Goal: Communication & Community: Answer question/provide support

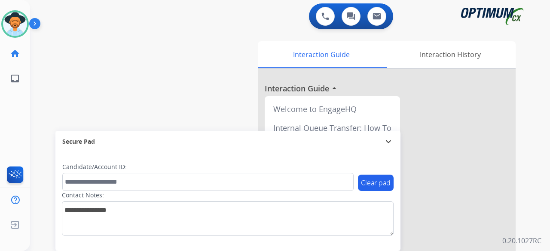
drag, startPoint x: 84, startPoint y: 41, endPoint x: 76, endPoint y: 36, distance: 9.7
click at [76, 36] on div "swap_horiz Break voice bridge close_fullscreen Connect 3-Way Call merge_type Se…" at bounding box center [279, 210] width 499 height 358
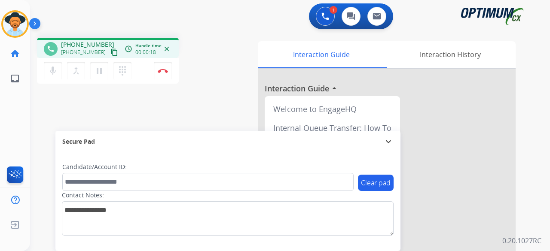
click at [110, 53] on mat-icon "content_copy" at bounding box center [114, 53] width 8 height 8
click at [164, 70] on img at bounding box center [163, 71] width 10 height 4
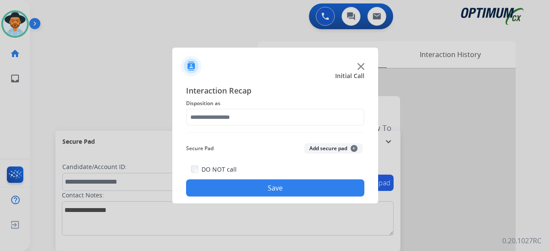
click at [164, 70] on div at bounding box center [275, 125] width 550 height 251
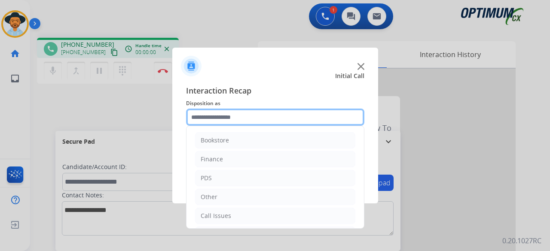
click at [285, 116] on input "text" at bounding box center [275, 117] width 178 height 17
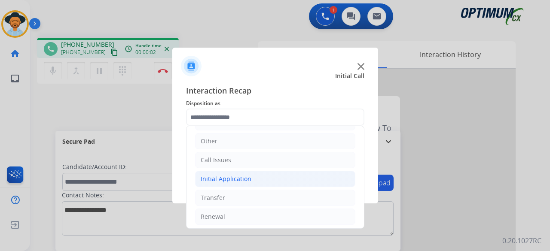
click at [254, 181] on li "Initial Application" at bounding box center [275, 179] width 160 height 16
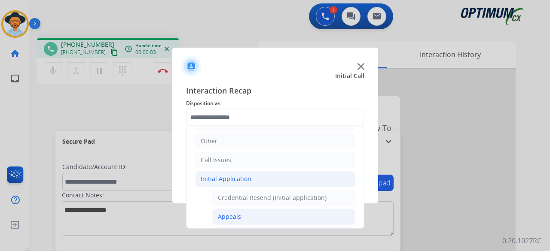
click at [247, 210] on li "Appeals" at bounding box center [283, 217] width 143 height 16
type input "*******"
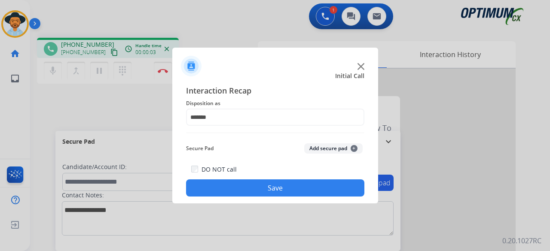
click at [315, 145] on button "Add secure pad +" at bounding box center [333, 148] width 58 height 10
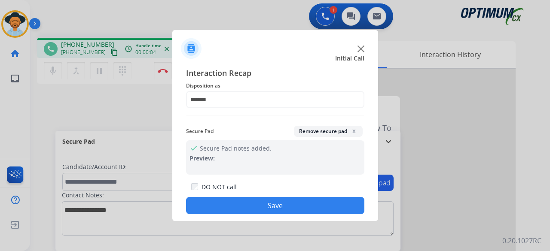
click at [270, 205] on button "Save" at bounding box center [275, 205] width 178 height 17
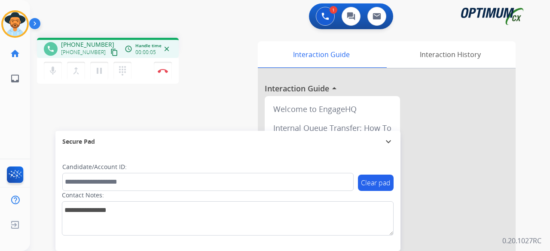
click at [110, 54] on mat-icon "content_copy" at bounding box center [114, 53] width 8 height 8
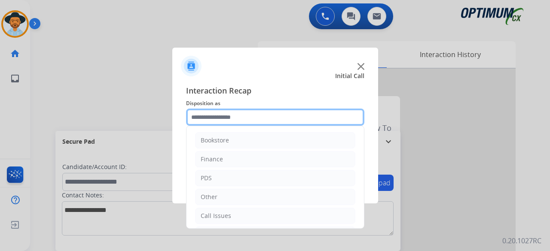
click at [226, 120] on input "text" at bounding box center [275, 117] width 178 height 17
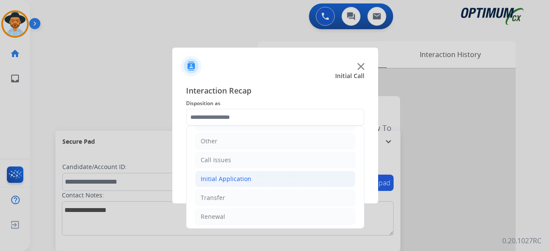
click at [281, 176] on li "Initial Application" at bounding box center [275, 179] width 160 height 16
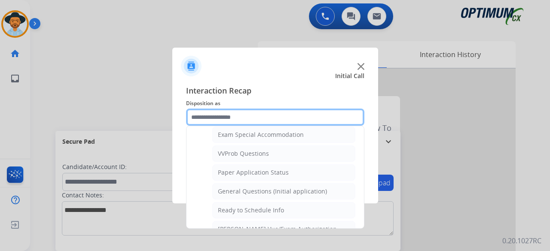
scroll to position [455, 0]
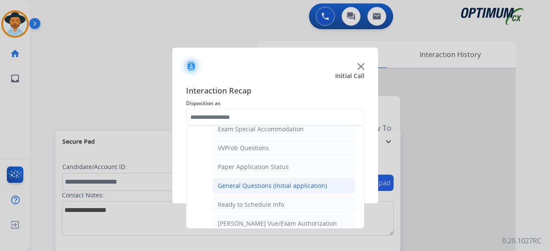
click at [298, 182] on div "General Questions (Initial application)" at bounding box center [272, 186] width 109 height 9
type input "**********"
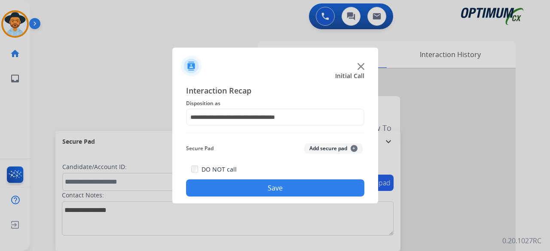
click at [327, 146] on button "Add secure pad +" at bounding box center [333, 148] width 58 height 10
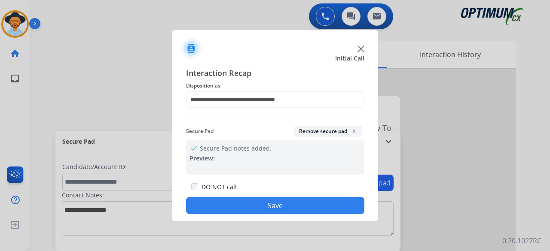
click at [277, 211] on button "Save" at bounding box center [275, 205] width 178 height 17
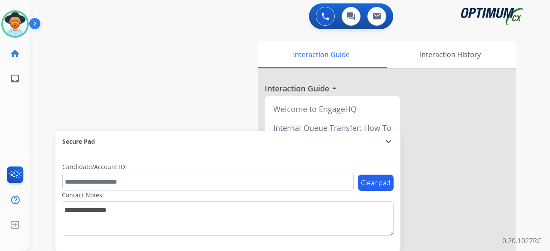
click at [174, 101] on div "swap_horiz Break voice bridge close_fullscreen Connect 3-Way Call merge_type Se…" at bounding box center [279, 210] width 499 height 358
click at [97, 108] on div "swap_horiz Break voice bridge close_fullscreen Connect 3-Way Call merge_type Se…" at bounding box center [279, 210] width 499 height 358
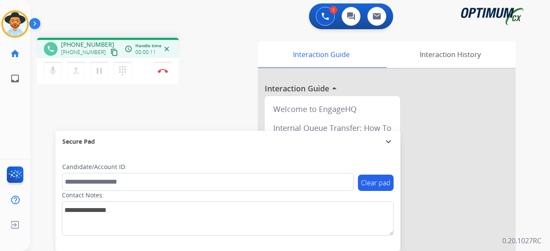
click at [110, 54] on mat-icon "content_copy" at bounding box center [114, 53] width 8 height 8
click at [53, 70] on mat-icon "mic" at bounding box center [53, 71] width 10 height 10
click at [96, 74] on mat-icon "pause" at bounding box center [99, 71] width 10 height 10
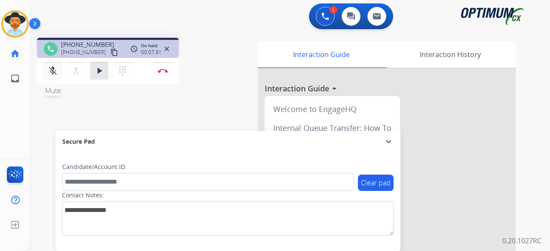
click at [50, 62] on button "mic_off Mute" at bounding box center [53, 71] width 18 height 18
click at [96, 70] on mat-icon "play_arrow" at bounding box center [99, 71] width 10 height 10
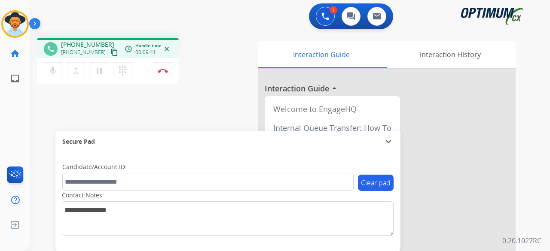
click at [110, 51] on mat-icon "content_copy" at bounding box center [114, 53] width 8 height 8
click at [162, 67] on button "Disconnect" at bounding box center [163, 71] width 18 height 18
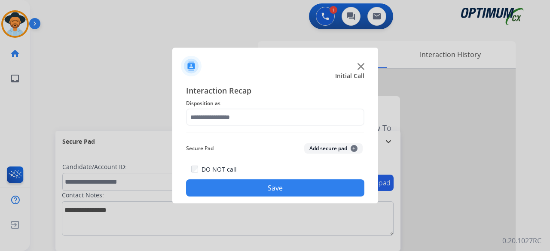
click at [356, 64] on div at bounding box center [275, 63] width 206 height 30
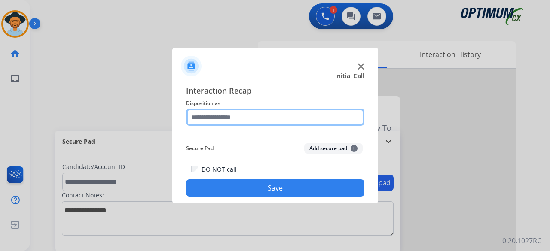
click at [251, 118] on input "text" at bounding box center [275, 117] width 178 height 17
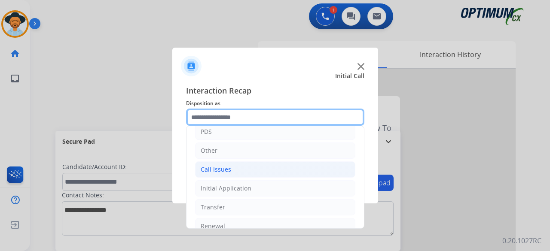
scroll to position [50, 0]
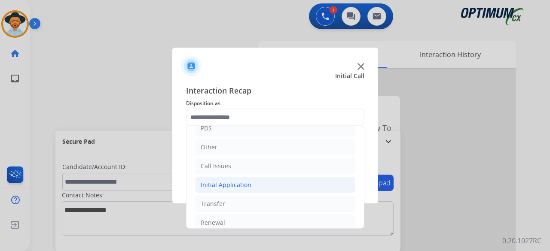
click at [251, 187] on li "Initial Application" at bounding box center [275, 185] width 160 height 16
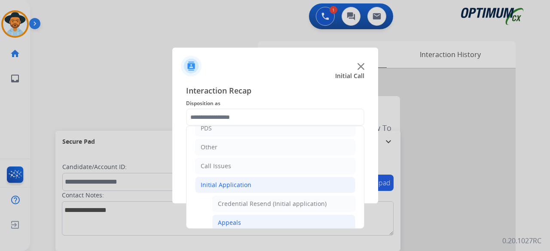
click at [237, 219] on div "Appeals" at bounding box center [229, 223] width 23 height 9
type input "*******"
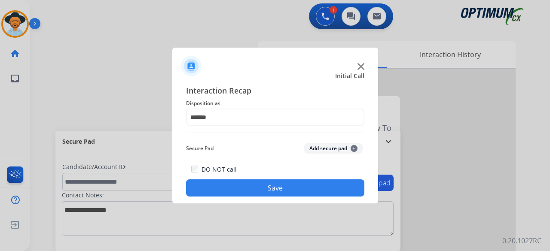
click at [333, 151] on button "Add secure pad +" at bounding box center [333, 148] width 58 height 10
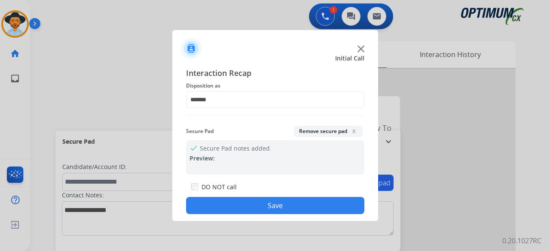
click at [285, 209] on button "Save" at bounding box center [275, 205] width 178 height 17
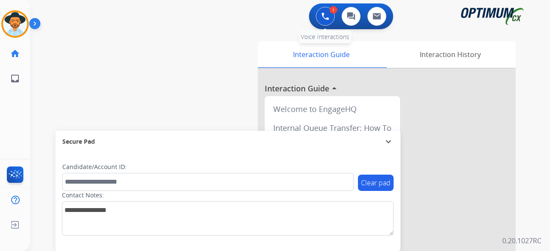
click at [323, 22] on button at bounding box center [325, 16] width 19 height 19
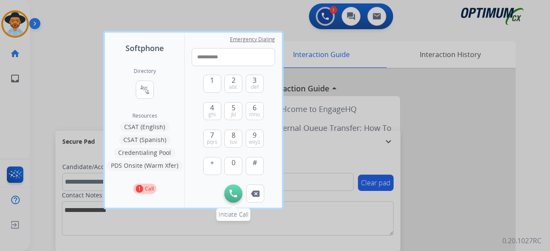
type input "**********"
click at [228, 198] on button "Initiate Call" at bounding box center [233, 194] width 18 height 18
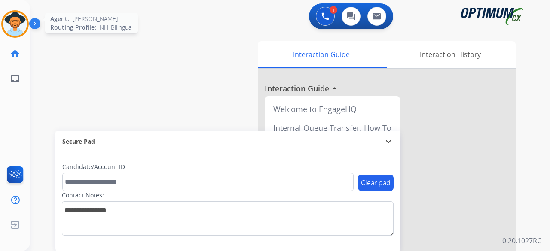
click at [27, 15] on div "Agent: [PERSON_NAME] Profile: NH_Bilingual" at bounding box center [14, 23] width 27 height 27
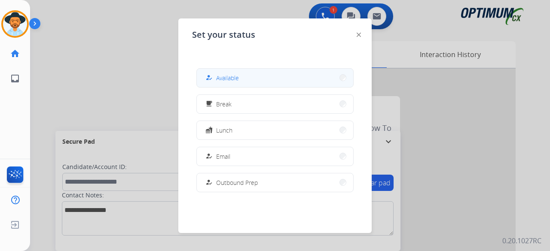
click at [295, 76] on button "how_to_reg Available" at bounding box center [275, 78] width 156 height 18
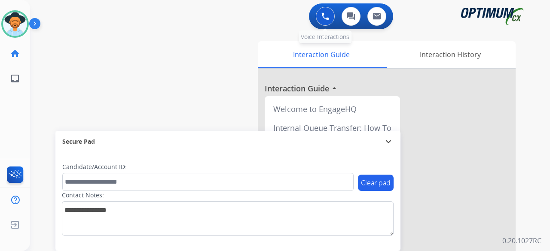
click at [328, 13] on img at bounding box center [325, 16] width 8 height 8
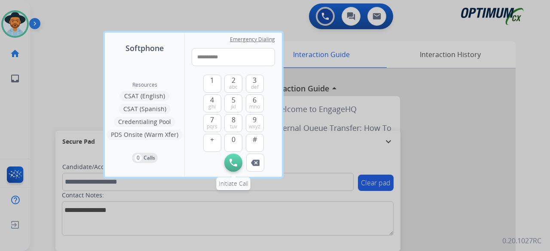
type input "**********"
click at [227, 162] on button "Initiate Call" at bounding box center [233, 163] width 18 height 18
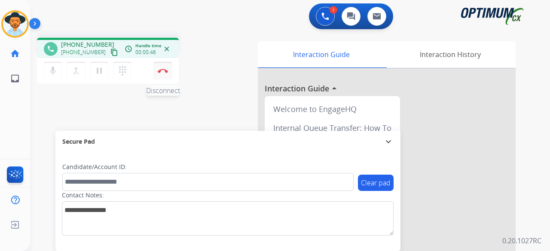
click at [160, 66] on button "Disconnect" at bounding box center [163, 71] width 18 height 18
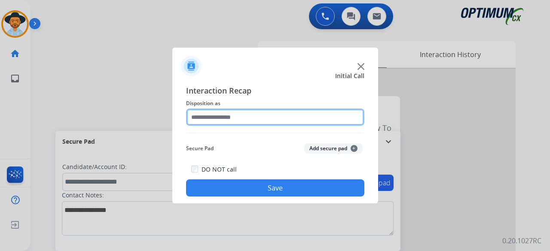
click at [290, 118] on input "text" at bounding box center [275, 117] width 178 height 17
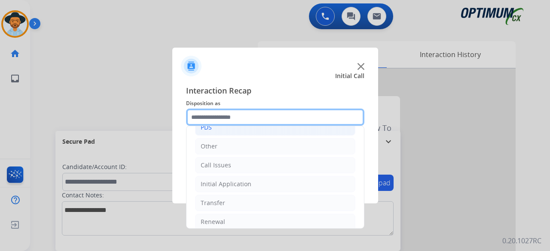
scroll to position [56, 0]
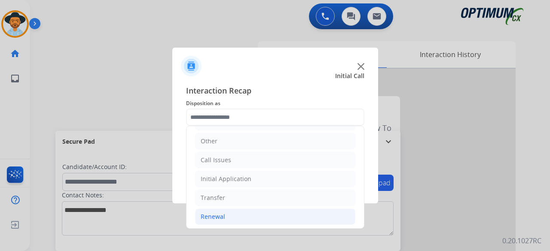
click at [221, 213] on div "Renewal" at bounding box center [213, 217] width 24 height 9
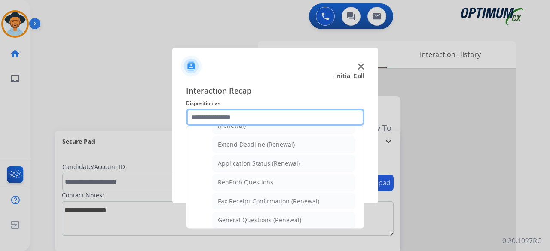
scroll to position [180, 0]
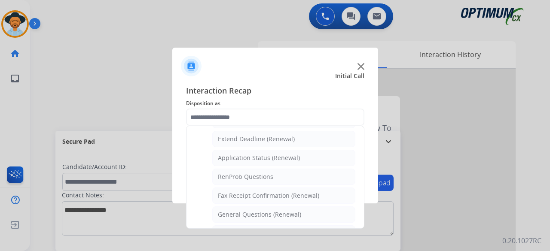
click at [221, 211] on div "General Questions (Renewal)" at bounding box center [259, 214] width 83 height 9
type input "**********"
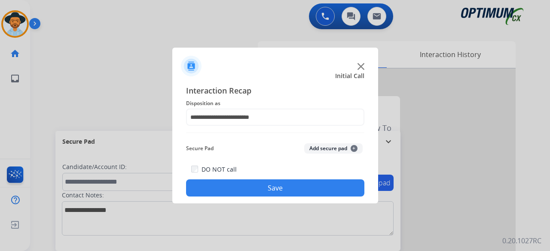
click at [323, 149] on button "Add secure pad +" at bounding box center [333, 148] width 58 height 10
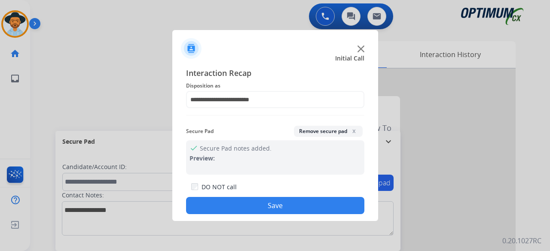
click at [260, 204] on button "Save" at bounding box center [275, 205] width 178 height 17
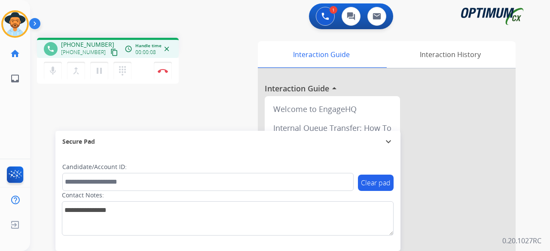
click at [110, 50] on mat-icon "content_copy" at bounding box center [114, 53] width 8 height 8
click at [54, 74] on mat-icon "mic" at bounding box center [53, 71] width 10 height 10
click at [95, 69] on mat-icon "pause" at bounding box center [99, 71] width 10 height 10
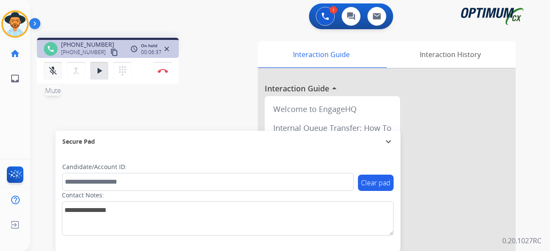
click at [54, 73] on mat-icon "mic_off" at bounding box center [53, 71] width 10 height 10
click at [101, 67] on mat-icon "play_arrow" at bounding box center [99, 71] width 10 height 10
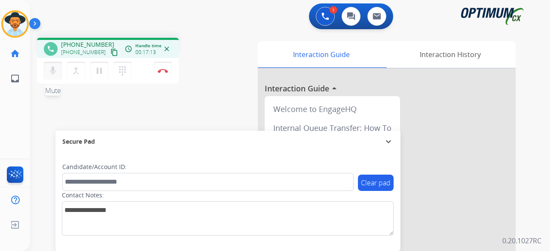
click at [54, 74] on mat-icon "mic" at bounding box center [53, 71] width 10 height 10
click at [103, 69] on mat-icon "pause" at bounding box center [99, 71] width 10 height 10
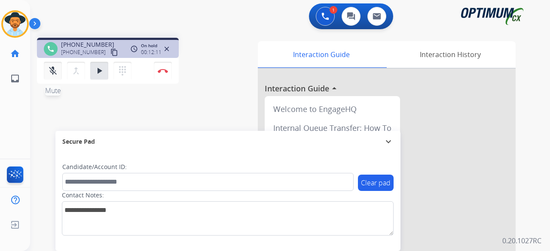
click at [50, 65] on button "mic_off Mute" at bounding box center [53, 71] width 18 height 18
click at [100, 69] on mat-icon "play_arrow" at bounding box center [99, 71] width 10 height 10
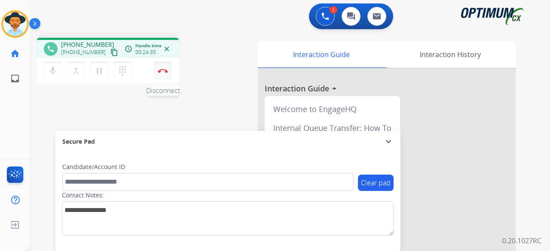
click at [163, 69] on img at bounding box center [163, 71] width 10 height 4
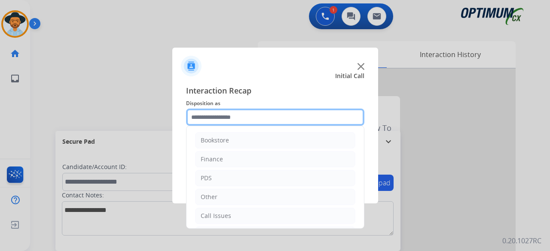
click at [257, 117] on input "text" at bounding box center [275, 117] width 178 height 17
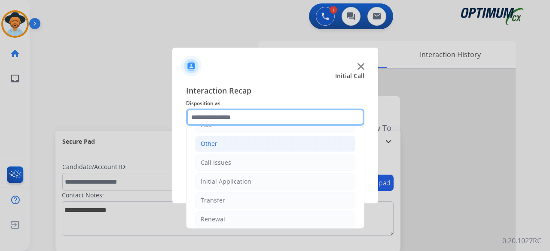
scroll to position [56, 0]
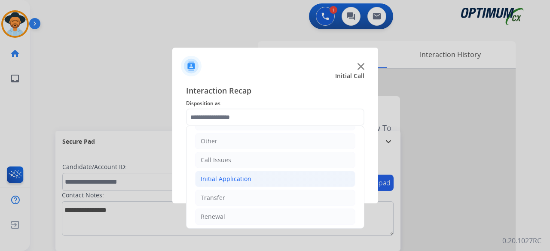
click at [242, 181] on div "Initial Application" at bounding box center [226, 179] width 51 height 9
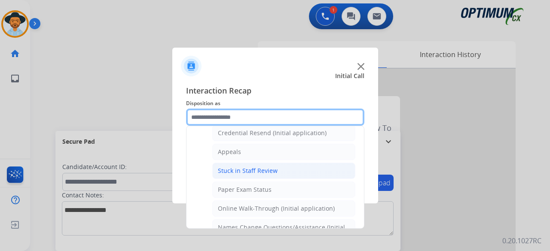
scroll to position [121, 0]
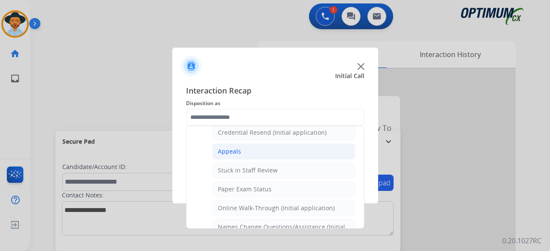
click at [288, 150] on li "Appeals" at bounding box center [283, 151] width 143 height 16
type input "*******"
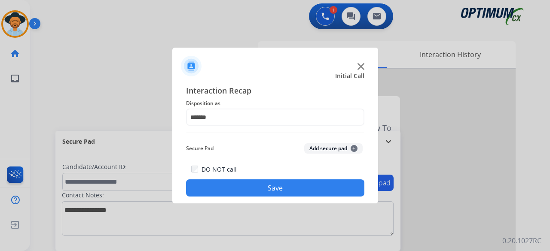
click at [326, 152] on button "Add secure pad +" at bounding box center [333, 148] width 58 height 10
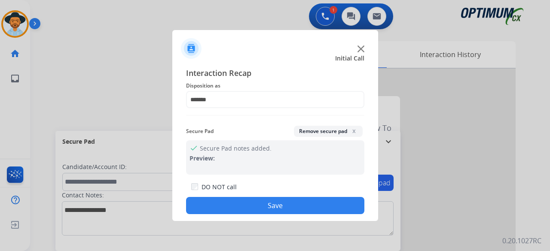
click at [283, 207] on button "Save" at bounding box center [275, 205] width 178 height 17
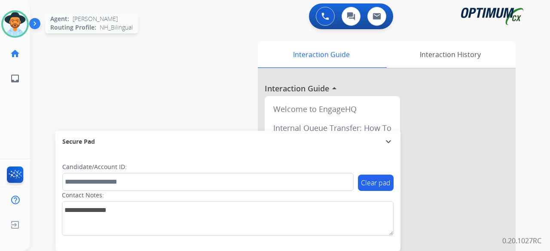
click at [20, 15] on img at bounding box center [15, 24] width 24 height 24
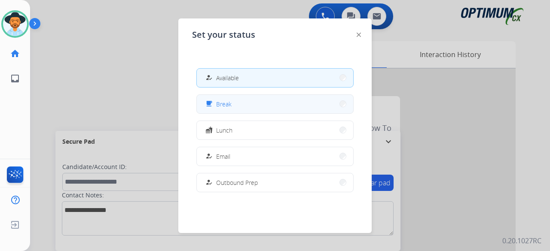
click at [249, 108] on button "free_breakfast Break" at bounding box center [275, 104] width 156 height 18
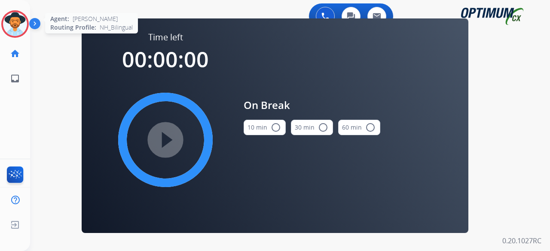
click at [18, 25] on img at bounding box center [15, 24] width 24 height 24
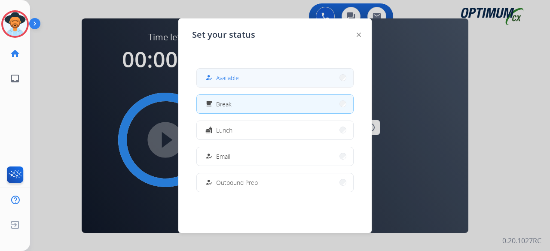
click at [281, 78] on button "how_to_reg Available" at bounding box center [275, 78] width 156 height 18
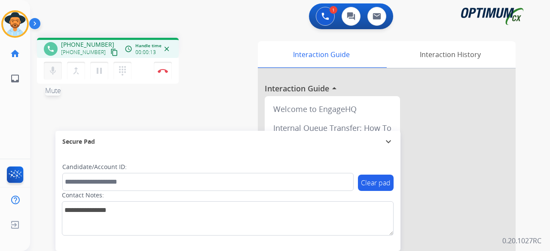
click at [50, 66] on mat-icon "mic" at bounding box center [53, 71] width 10 height 10
click at [51, 73] on mat-icon "mic_off" at bounding box center [53, 71] width 10 height 10
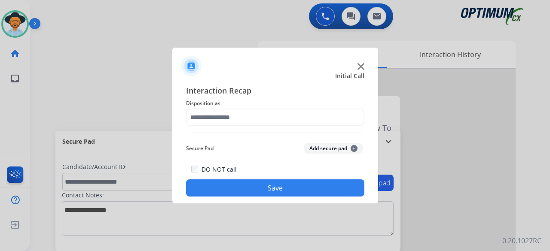
click at [361, 67] on img at bounding box center [360, 66] width 7 height 7
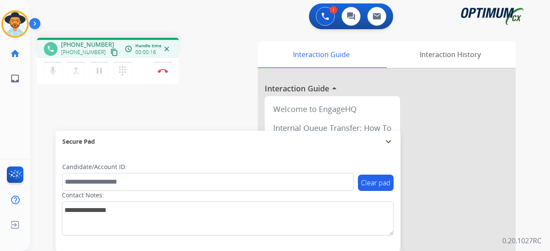
click at [110, 54] on mat-icon "content_copy" at bounding box center [114, 53] width 8 height 8
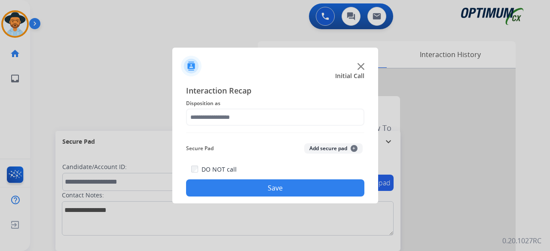
click at [360, 64] on img at bounding box center [360, 66] width 7 height 7
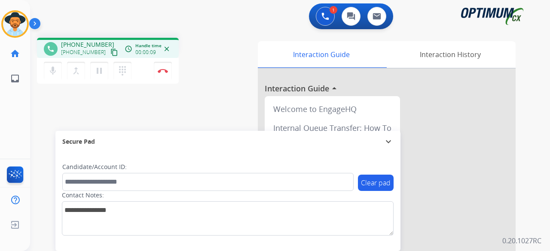
click at [110, 51] on mat-icon "content_copy" at bounding box center [114, 53] width 8 height 8
click at [161, 68] on button "Disconnect" at bounding box center [163, 71] width 18 height 18
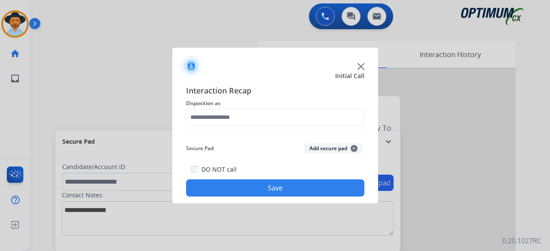
click at [357, 66] on div at bounding box center [275, 63] width 206 height 30
click at [362, 67] on img at bounding box center [360, 66] width 7 height 7
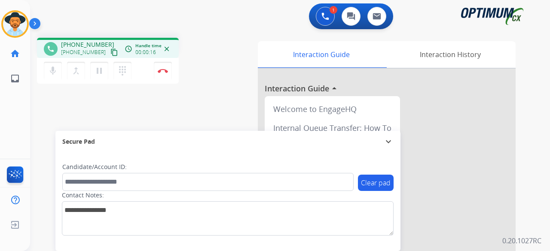
click at [110, 50] on mat-icon "content_copy" at bounding box center [114, 53] width 8 height 8
click at [160, 68] on button "Disconnect" at bounding box center [163, 71] width 18 height 18
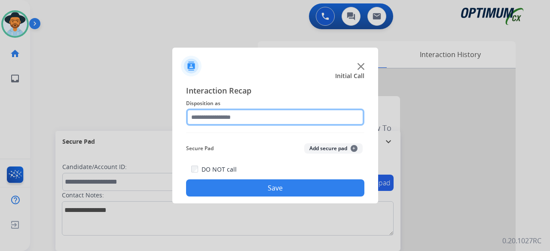
click at [298, 116] on input "text" at bounding box center [275, 117] width 178 height 17
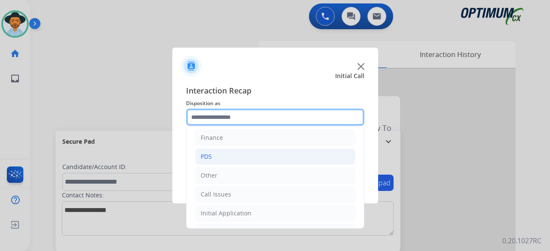
scroll to position [56, 0]
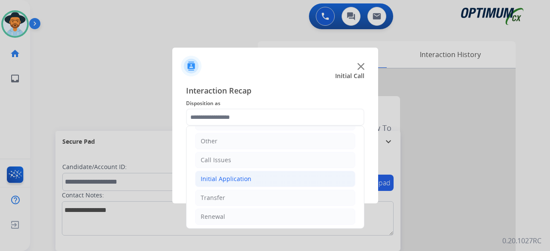
click at [237, 178] on div "Initial Application" at bounding box center [226, 179] width 51 height 9
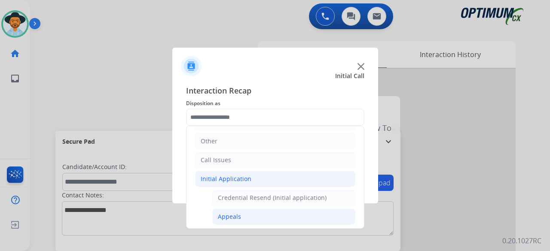
click at [256, 209] on li "Appeals" at bounding box center [283, 217] width 143 height 16
type input "*******"
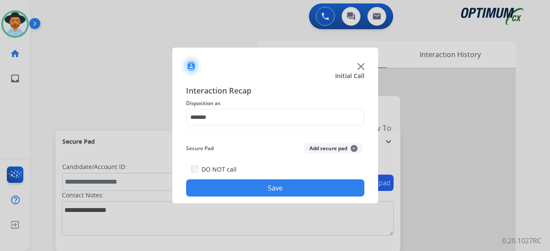
click at [336, 149] on button "Add secure pad +" at bounding box center [333, 148] width 58 height 10
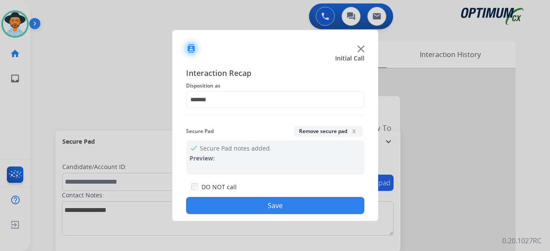
click at [284, 203] on button "Save" at bounding box center [275, 205] width 178 height 17
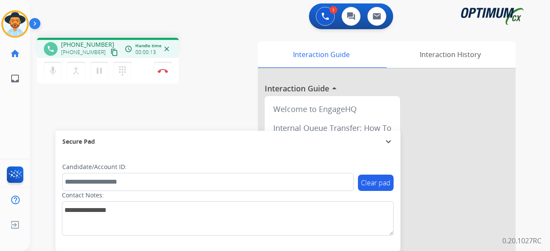
click at [110, 53] on mat-icon "content_copy" at bounding box center [114, 53] width 8 height 8
click at [167, 70] on img at bounding box center [163, 71] width 10 height 4
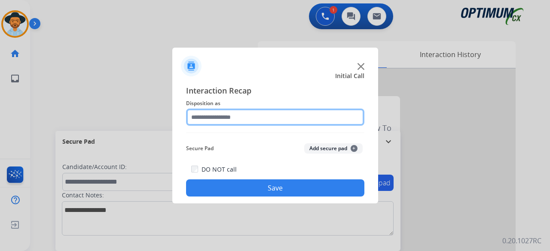
click at [278, 116] on input "text" at bounding box center [275, 117] width 178 height 17
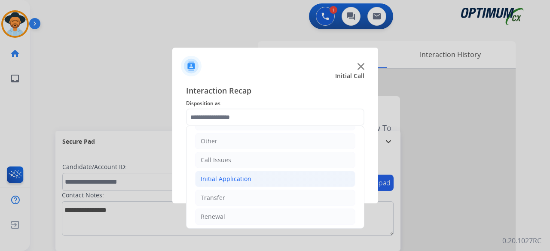
click at [218, 178] on div "Initial Application" at bounding box center [226, 179] width 51 height 9
click at [217, 177] on div "Initial Application" at bounding box center [226, 179] width 51 height 9
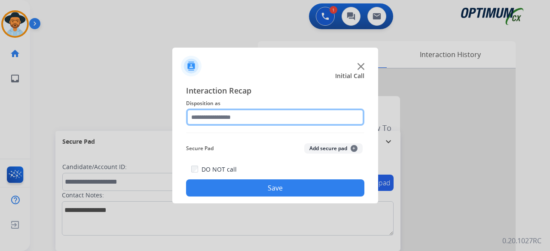
click at [277, 121] on input "text" at bounding box center [275, 117] width 178 height 17
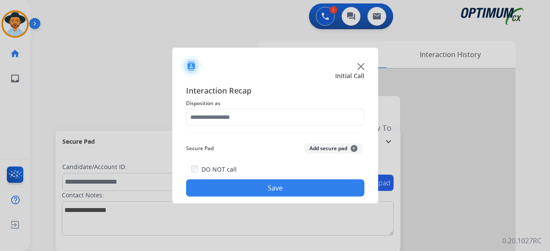
click at [290, 90] on span "Interaction Recap" at bounding box center [275, 92] width 178 height 14
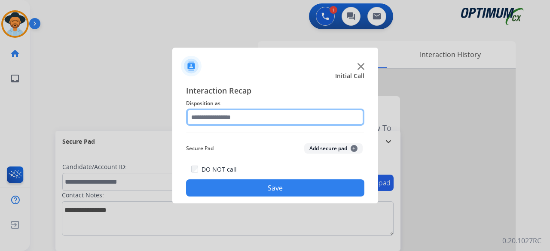
click at [248, 115] on input "text" at bounding box center [275, 117] width 178 height 17
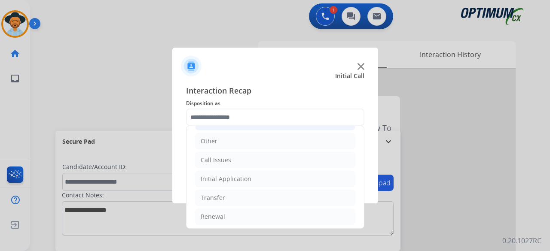
click at [241, 175] on div "Initial Application" at bounding box center [226, 179] width 51 height 9
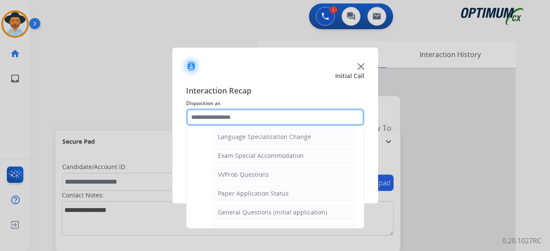
scroll to position [436, 0]
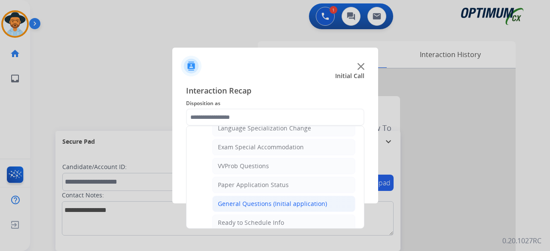
click at [255, 200] on div "General Questions (Initial application)" at bounding box center [272, 204] width 109 height 9
type input "**********"
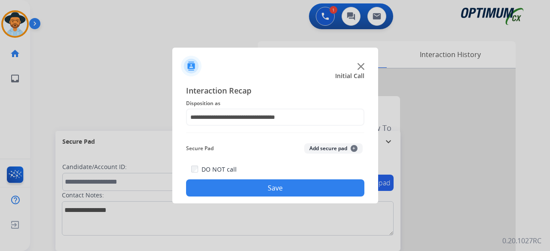
click at [329, 147] on button "Add secure pad +" at bounding box center [333, 148] width 58 height 10
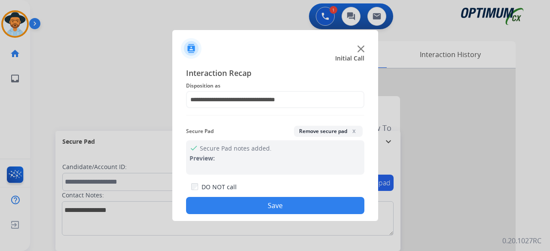
click at [272, 203] on button "Save" at bounding box center [275, 205] width 178 height 17
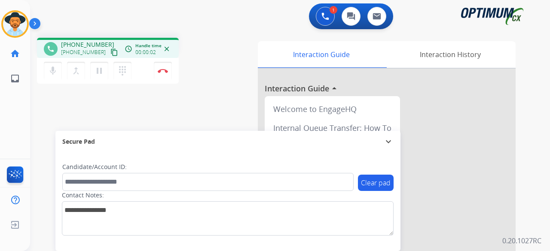
click at [110, 52] on mat-icon "content_copy" at bounding box center [114, 53] width 8 height 8
click at [174, 73] on div "mic Mute merge_type Bridge pause Hold dialpad Dialpad Disconnect" at bounding box center [108, 71] width 142 height 26
click at [168, 73] on button "Disconnect" at bounding box center [163, 71] width 18 height 18
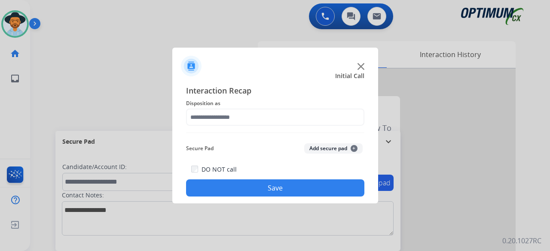
click at [303, 82] on div "Interaction Recap Disposition as Secure Pad Add secure pad + DO NOT call Save" at bounding box center [275, 141] width 206 height 126
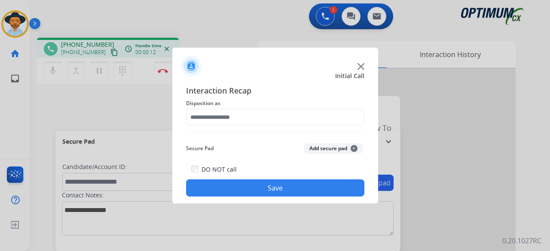
click at [360, 66] on img at bounding box center [360, 66] width 7 height 7
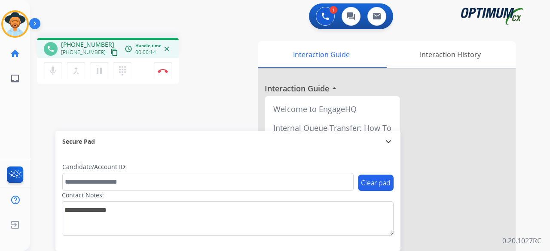
click at [261, 18] on div "1 Voice Interactions 0 Chat Interactions 0 Email Interactions" at bounding box center [284, 16] width 489 height 27
click at [160, 67] on button "Disconnect" at bounding box center [163, 71] width 18 height 18
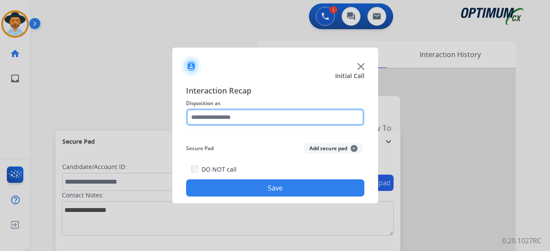
click at [280, 116] on input "text" at bounding box center [275, 117] width 178 height 17
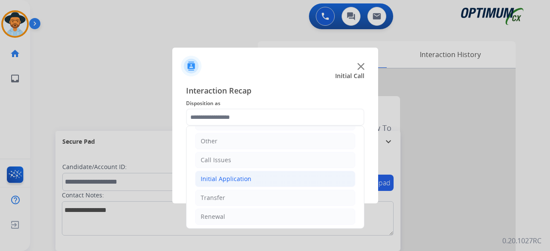
click at [235, 181] on div "Initial Application" at bounding box center [226, 179] width 51 height 9
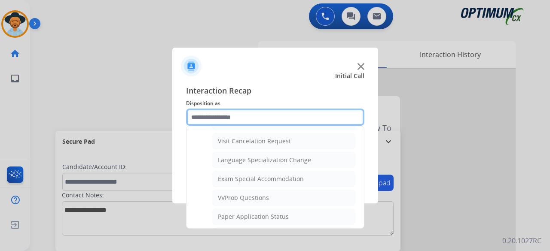
scroll to position [439, 0]
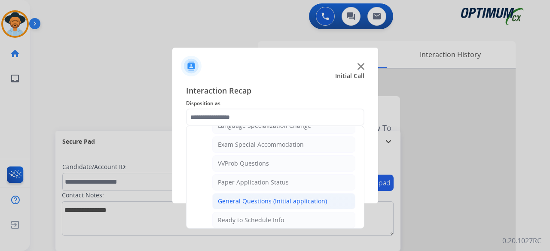
click at [250, 197] on div "General Questions (Initial application)" at bounding box center [272, 201] width 109 height 9
type input "**********"
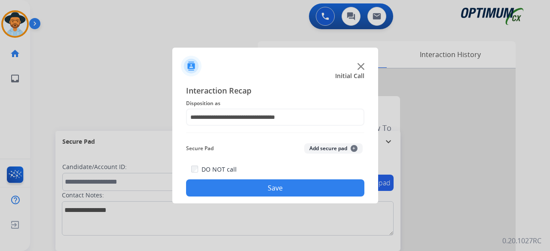
click at [327, 151] on button "Add secure pad +" at bounding box center [333, 148] width 58 height 10
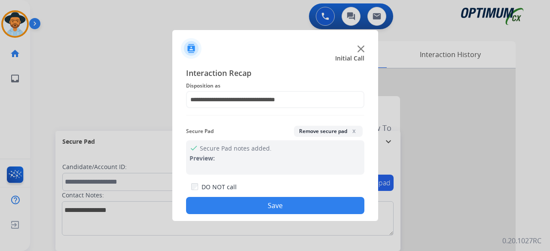
click at [281, 209] on button "Save" at bounding box center [275, 205] width 178 height 17
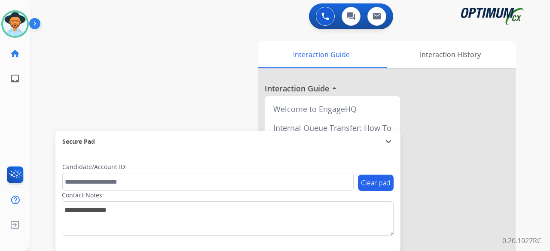
click at [109, 61] on div "swap_horiz Break voice bridge close_fullscreen Connect 3-Way Call merge_type Se…" at bounding box center [279, 210] width 499 height 358
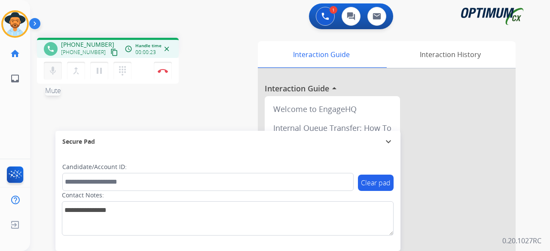
click at [52, 71] on mat-icon "mic" at bounding box center [53, 71] width 10 height 10
click at [52, 71] on mat-icon "mic_off" at bounding box center [53, 71] width 10 height 10
click at [110, 55] on mat-icon "content_copy" at bounding box center [114, 53] width 8 height 8
click at [54, 73] on mat-icon "mic" at bounding box center [53, 71] width 10 height 10
click at [52, 75] on mat-icon "mic_off" at bounding box center [53, 71] width 10 height 10
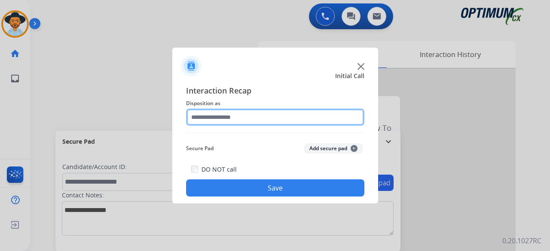
click at [222, 122] on input "text" at bounding box center [275, 117] width 178 height 17
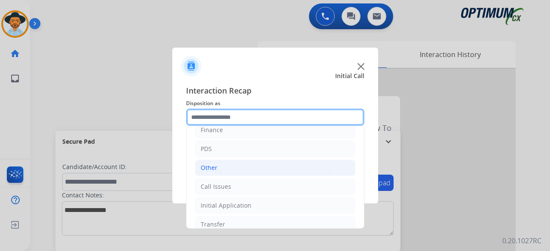
scroll to position [56, 0]
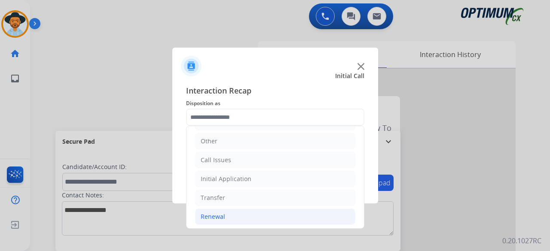
click at [260, 218] on li "Renewal" at bounding box center [275, 217] width 160 height 16
click at [287, 215] on li "Renewal" at bounding box center [275, 217] width 160 height 16
click at [214, 215] on div "Renewal" at bounding box center [213, 217] width 24 height 9
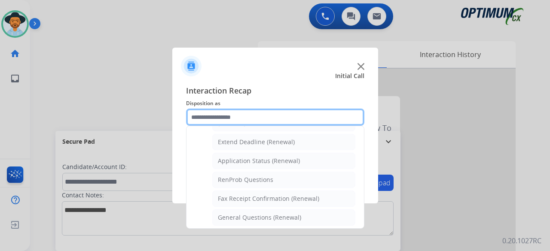
scroll to position [194, 0]
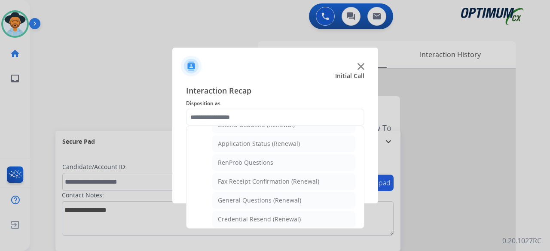
click at [243, 205] on ul "Names Change Questions/Assistance (Renewal) Extend Deadline (Renewal) Applicati…" at bounding box center [275, 224] width 160 height 271
click at [262, 196] on div "General Questions (Renewal)" at bounding box center [259, 200] width 83 height 9
type input "**********"
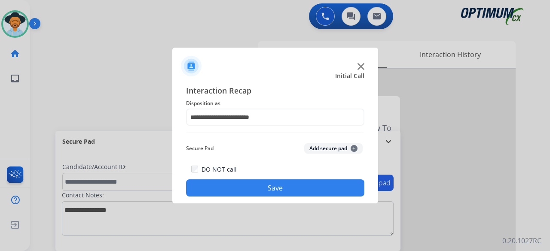
click at [326, 151] on button "Add secure pad +" at bounding box center [333, 148] width 58 height 10
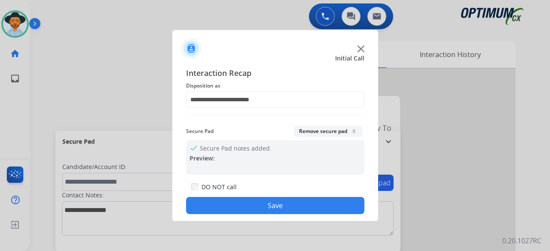
click at [281, 207] on button "Save" at bounding box center [275, 205] width 178 height 17
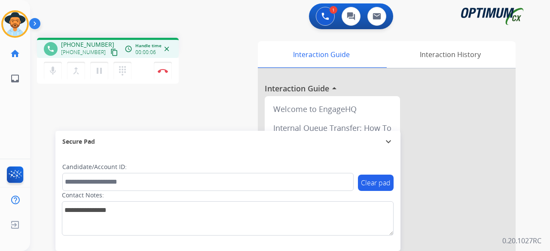
click at [110, 54] on mat-icon "content_copy" at bounding box center [114, 53] width 8 height 8
click at [200, 107] on div "phone [PHONE_NUMBER] [PHONE_NUMBER] content_copy access_time Call metrics Queue…" at bounding box center [279, 210] width 499 height 358
click at [51, 70] on mat-icon "mic" at bounding box center [53, 71] width 10 height 10
click at [54, 66] on mat-icon "mic_off" at bounding box center [53, 71] width 10 height 10
click at [54, 73] on mat-icon "mic" at bounding box center [53, 71] width 10 height 10
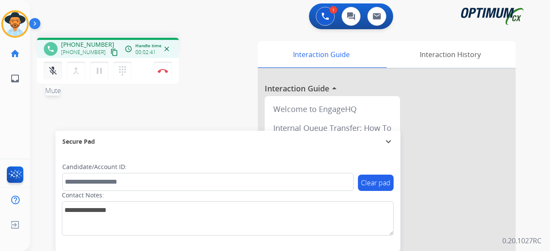
click at [46, 72] on button "mic_off Mute" at bounding box center [53, 71] width 18 height 18
click at [51, 75] on mat-icon "mic" at bounding box center [53, 71] width 10 height 10
click at [57, 72] on mat-icon "mic_off" at bounding box center [53, 71] width 10 height 10
click at [53, 68] on mat-icon "mic" at bounding box center [53, 71] width 10 height 10
click at [51, 65] on button "mic_off Mute" at bounding box center [53, 71] width 18 height 18
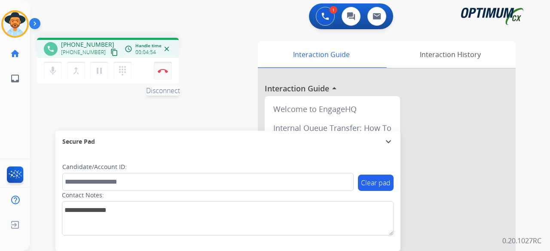
click at [159, 73] on button "Disconnect" at bounding box center [163, 71] width 18 height 18
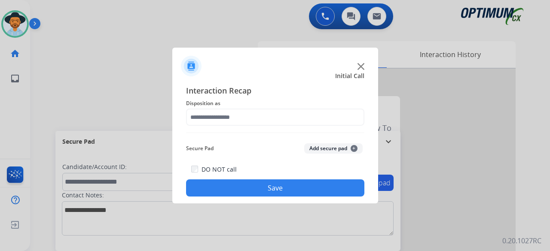
click at [159, 73] on div at bounding box center [275, 125] width 550 height 251
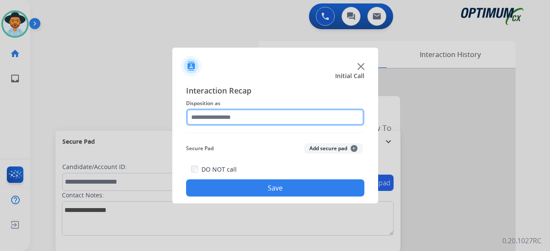
click at [232, 114] on input "text" at bounding box center [275, 117] width 178 height 17
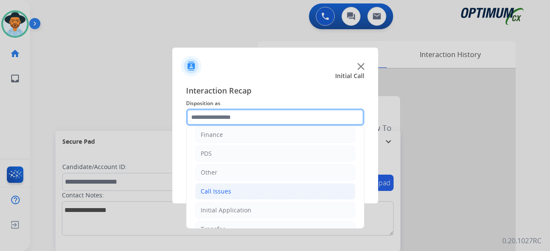
scroll to position [56, 0]
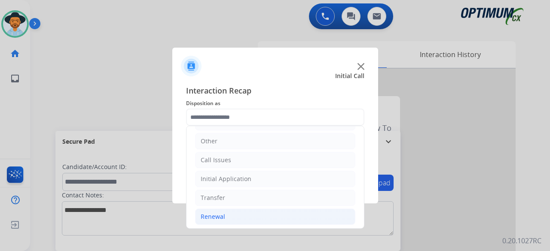
click at [234, 217] on li "Renewal" at bounding box center [275, 217] width 160 height 16
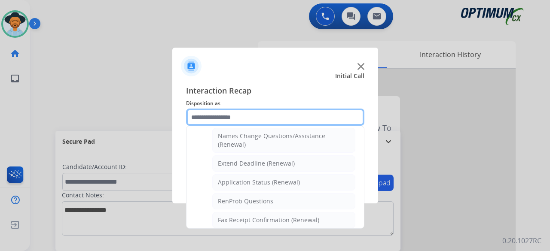
scroll to position [175, 0]
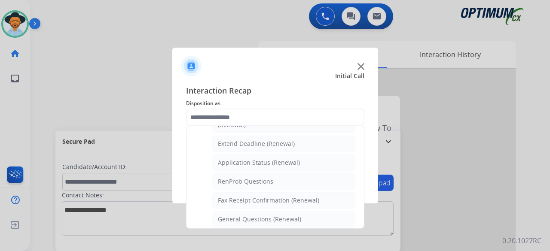
click at [234, 217] on div "General Questions (Renewal)" at bounding box center [259, 219] width 83 height 9
type input "**********"
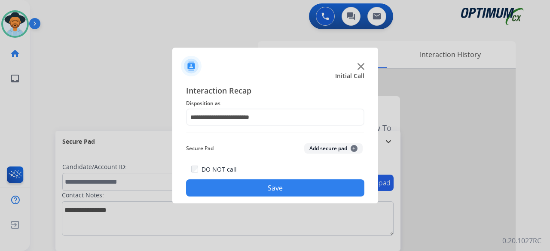
click at [317, 146] on button "Add secure pad +" at bounding box center [333, 148] width 58 height 10
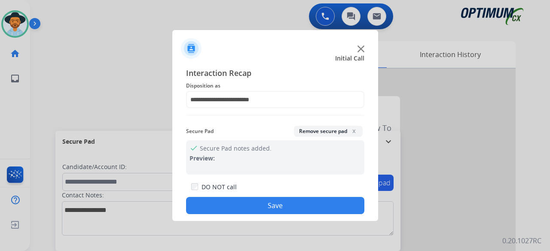
click at [281, 208] on button "Save" at bounding box center [275, 205] width 178 height 17
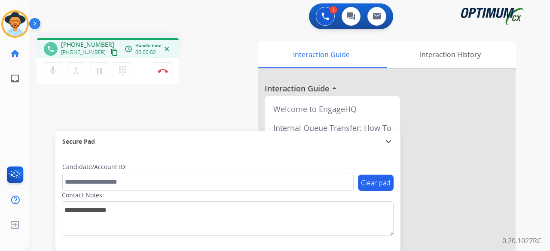
click at [110, 54] on mat-icon "content_copy" at bounding box center [114, 53] width 8 height 8
click at [55, 68] on mat-icon "mic" at bounding box center [53, 71] width 10 height 10
click at [51, 71] on mat-icon "mic_off" at bounding box center [53, 71] width 10 height 10
click at [162, 68] on button "Disconnect" at bounding box center [163, 71] width 18 height 18
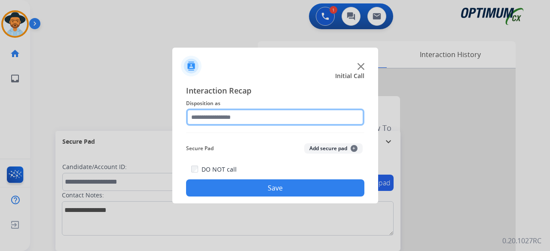
click at [256, 116] on input "text" at bounding box center [275, 117] width 178 height 17
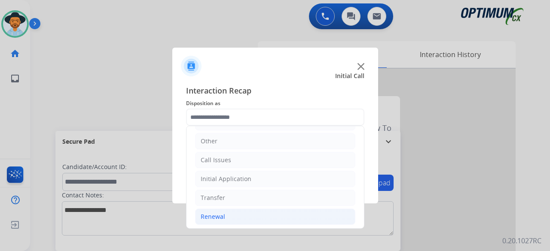
click at [242, 219] on li "Renewal" at bounding box center [275, 217] width 160 height 16
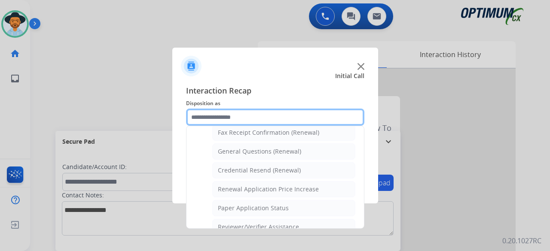
scroll to position [249, 0]
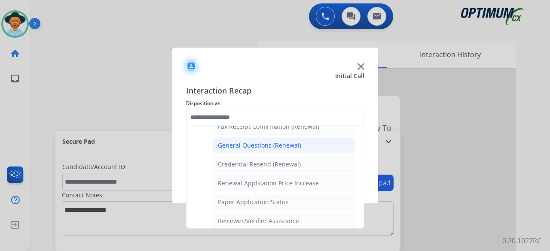
click at [300, 141] on li "General Questions (Renewal)" at bounding box center [283, 145] width 143 height 16
type input "**********"
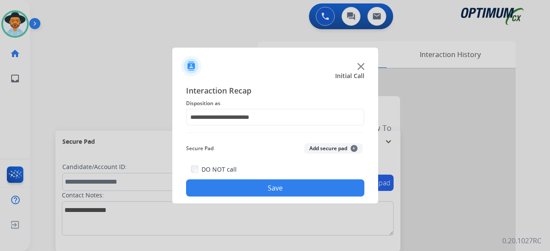
click at [322, 146] on button "Add secure pad +" at bounding box center [333, 148] width 58 height 10
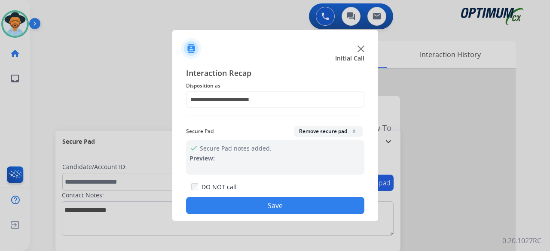
click at [295, 200] on button "Save" at bounding box center [275, 205] width 178 height 17
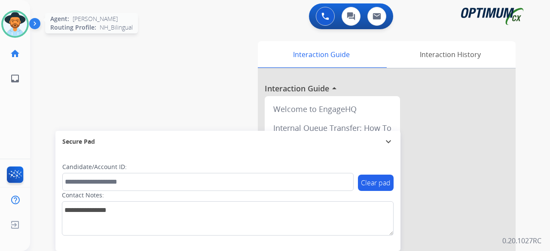
click at [15, 24] on img at bounding box center [15, 24] width 24 height 24
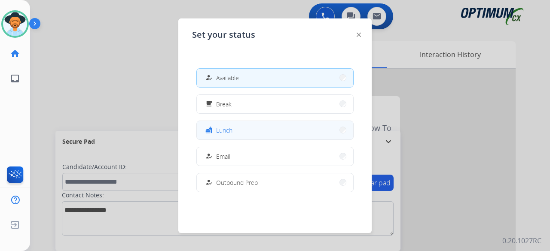
click at [235, 134] on button "fastfood Lunch" at bounding box center [275, 130] width 156 height 18
